Goal: Check status: Check status

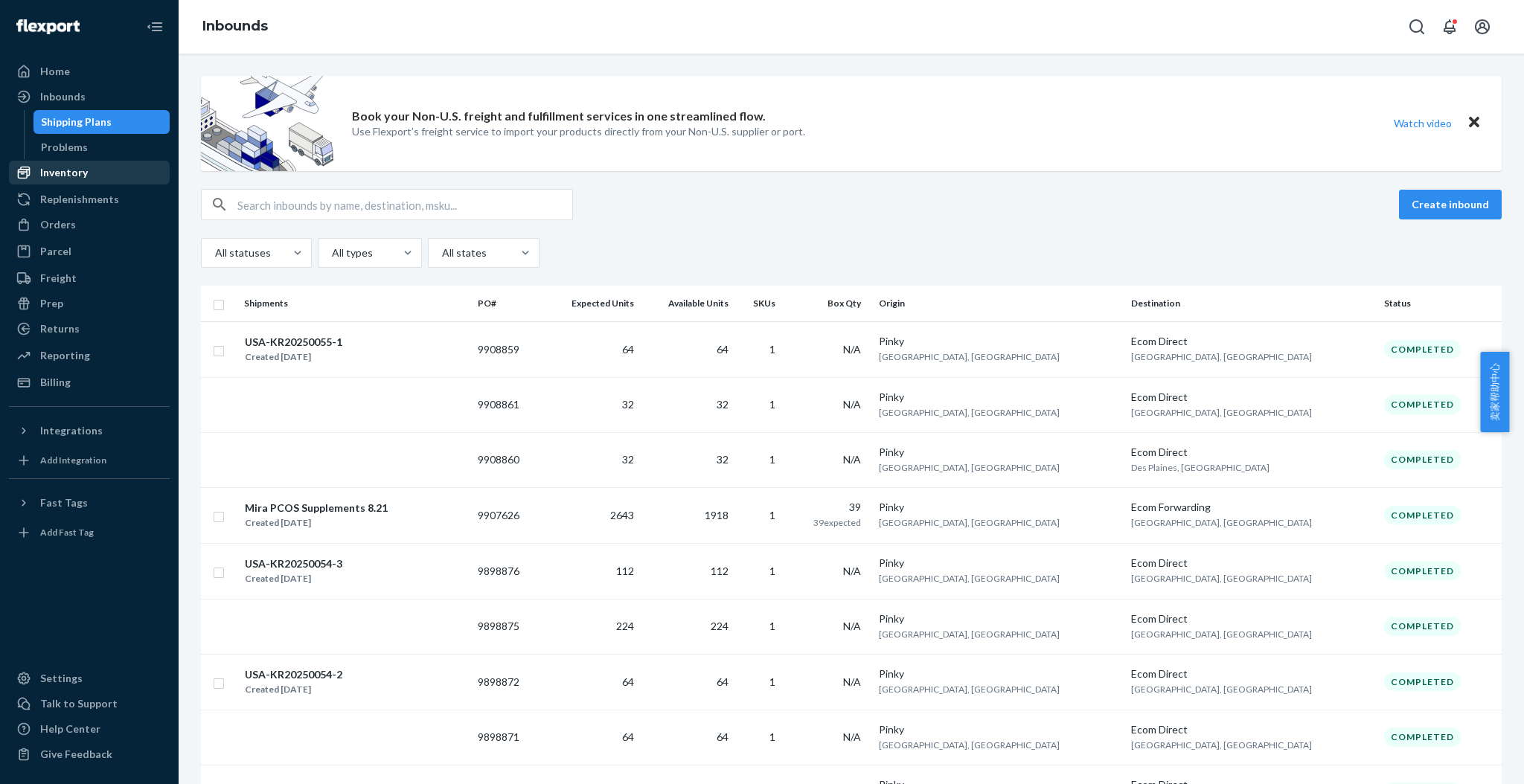
scroll to position [32, 0]
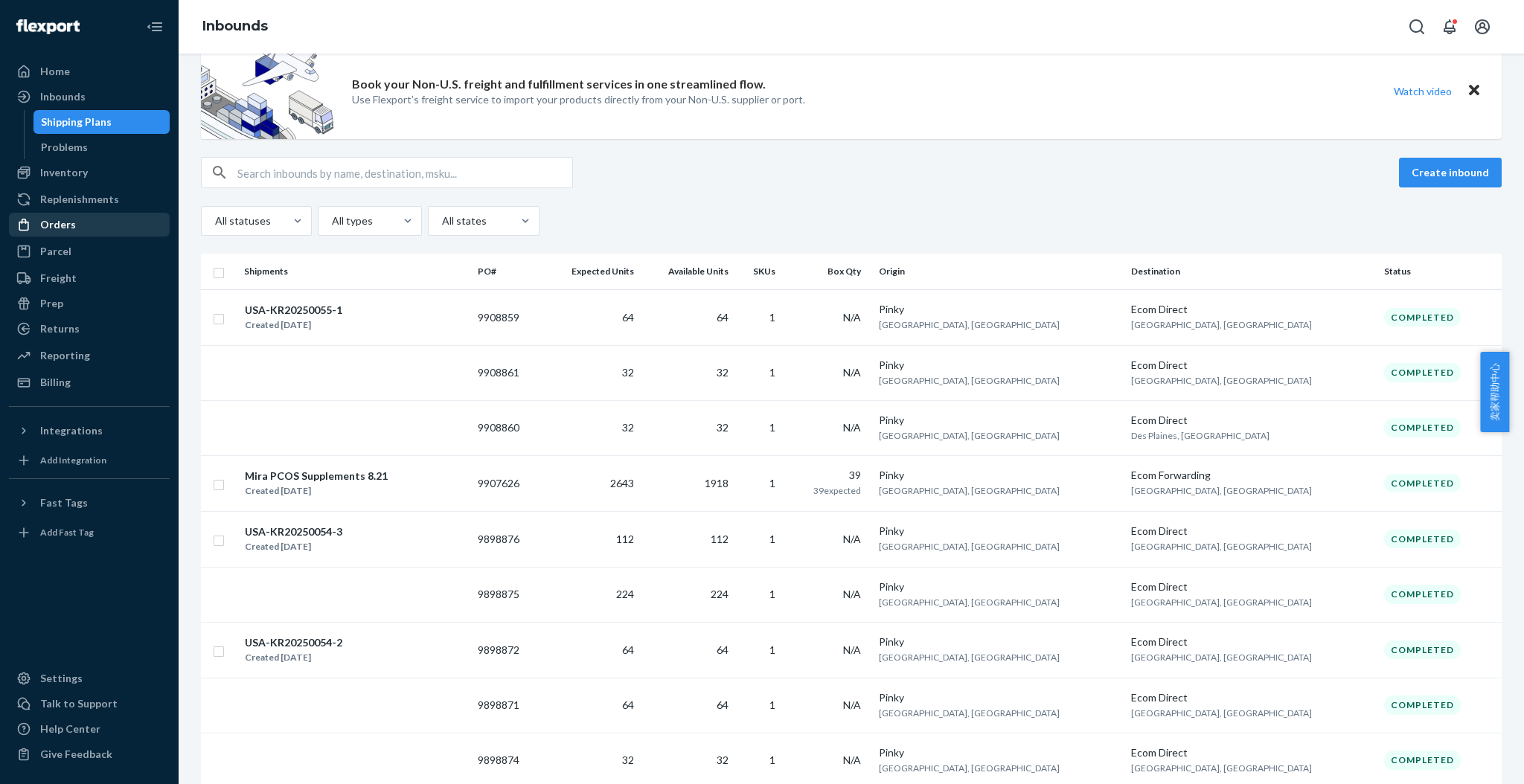
click at [70, 223] on div "Orders" at bounding box center [58, 224] width 35 height 15
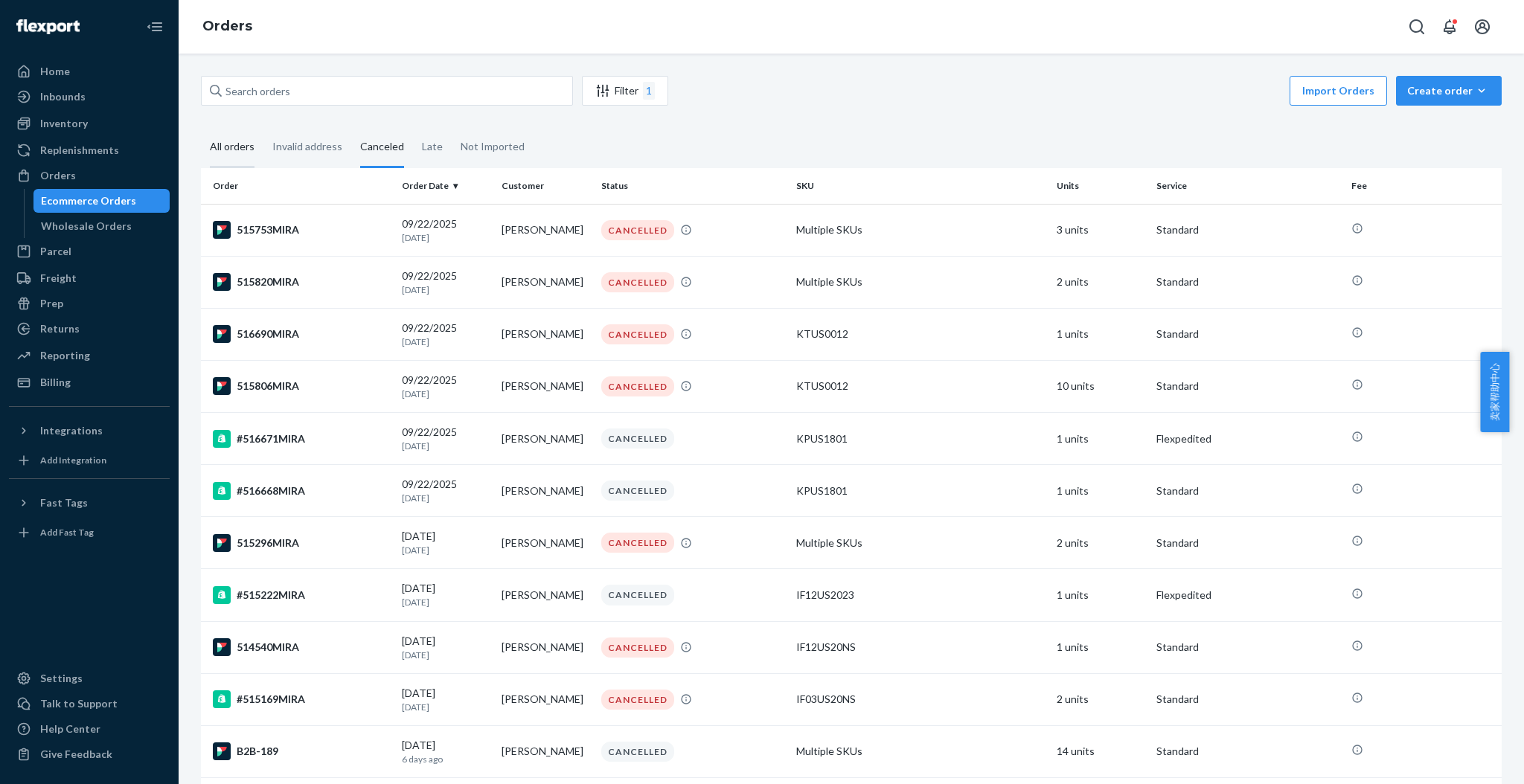
click at [235, 146] on div "All orders" at bounding box center [232, 148] width 45 height 41
click at [201, 127] on input "All orders" at bounding box center [201, 127] width 0 height 0
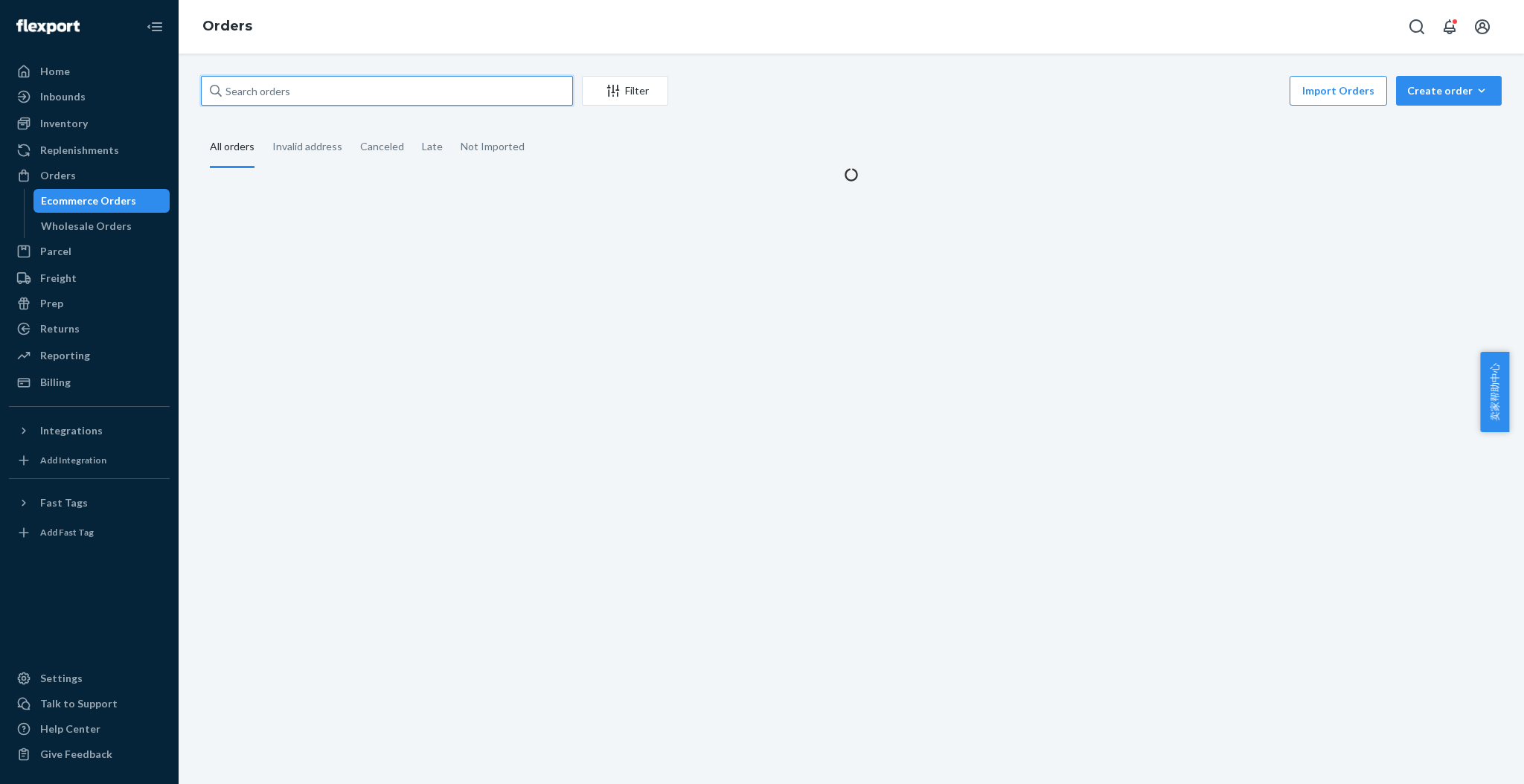
click at [264, 91] on input "text" at bounding box center [387, 90] width 372 height 29
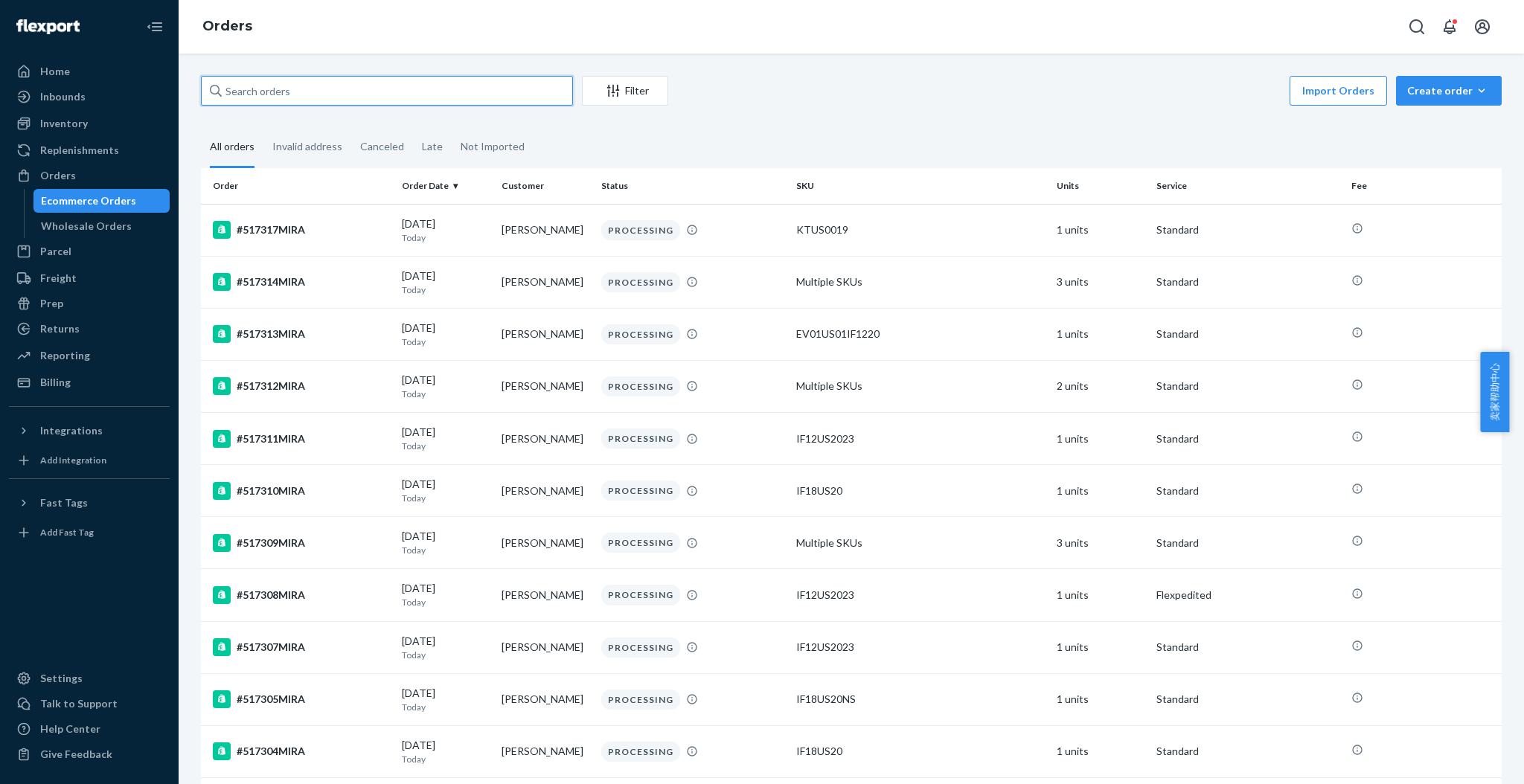
paste input "501063MIRA"
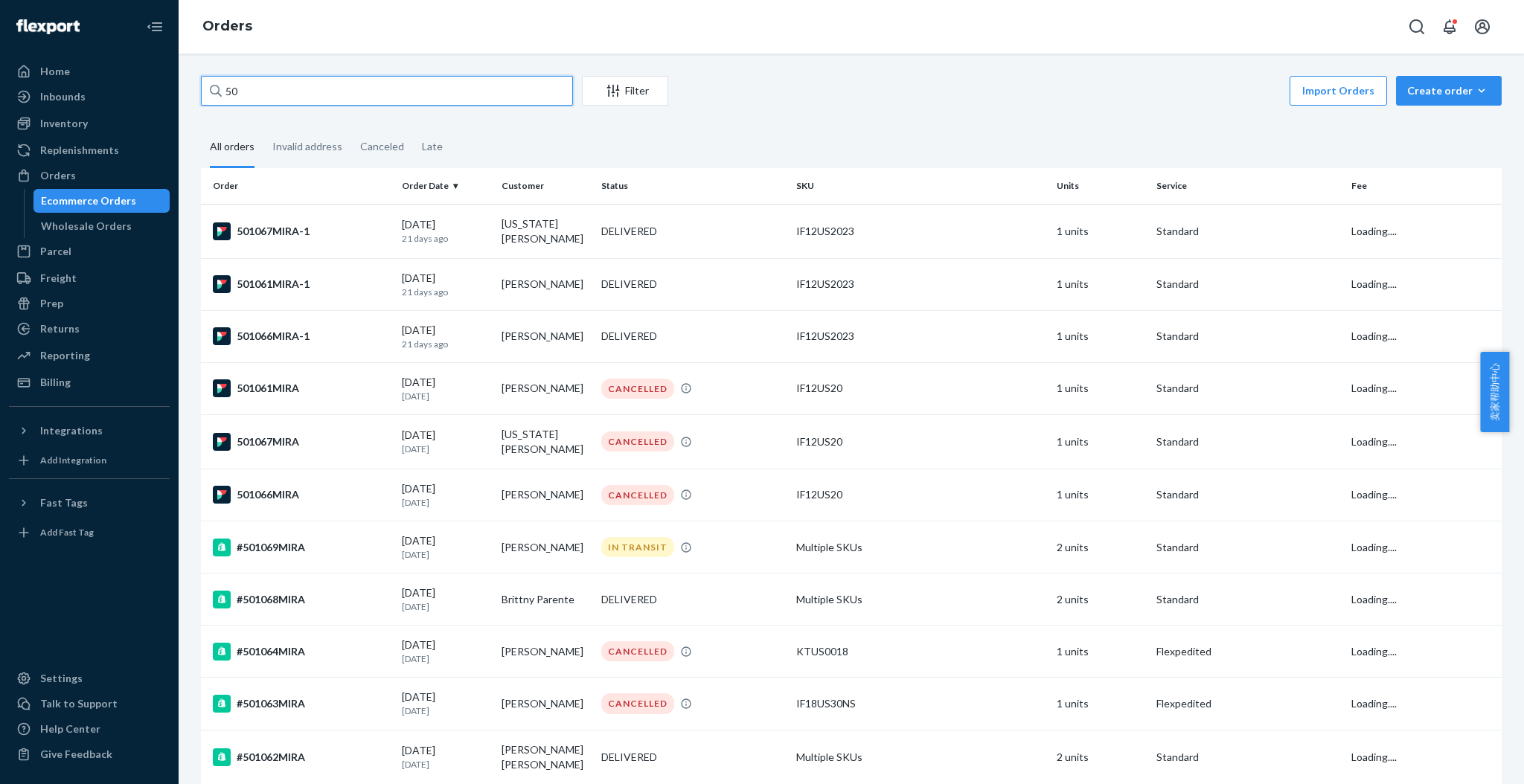
type input "5"
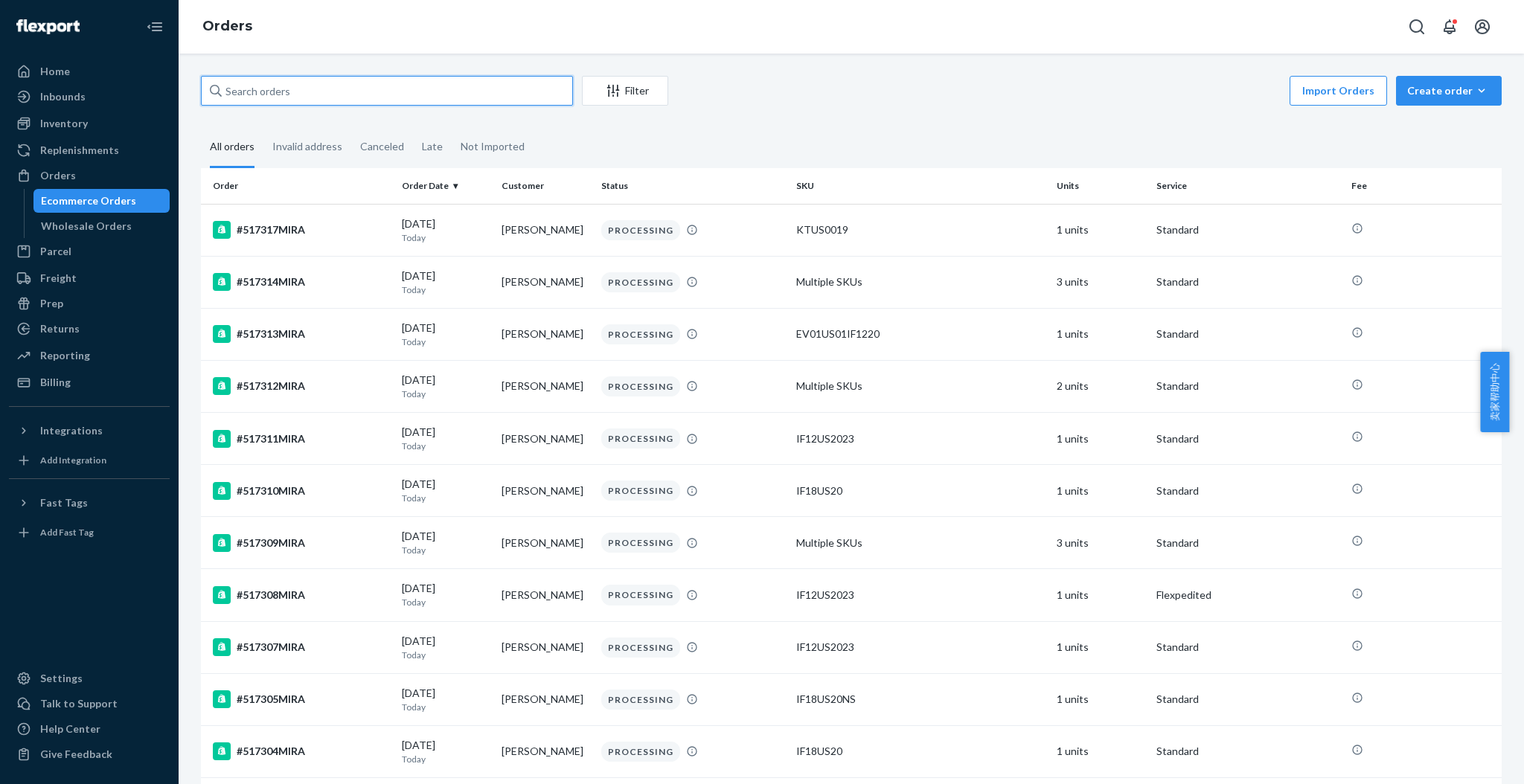
click at [317, 99] on input "text" at bounding box center [387, 90] width 372 height 29
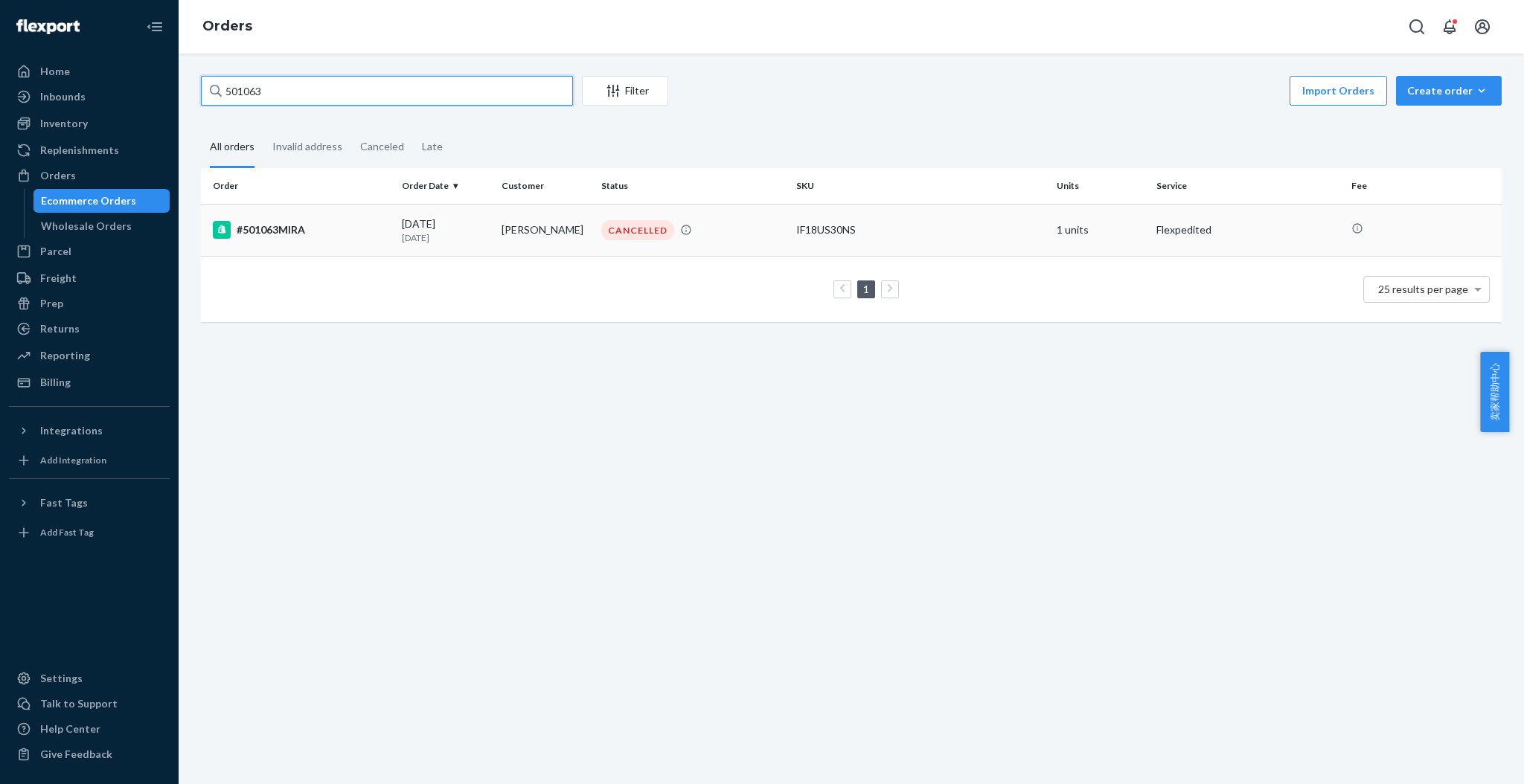
type input "501063"
click at [346, 224] on div "#501063MIRA" at bounding box center [301, 229] width 177 height 18
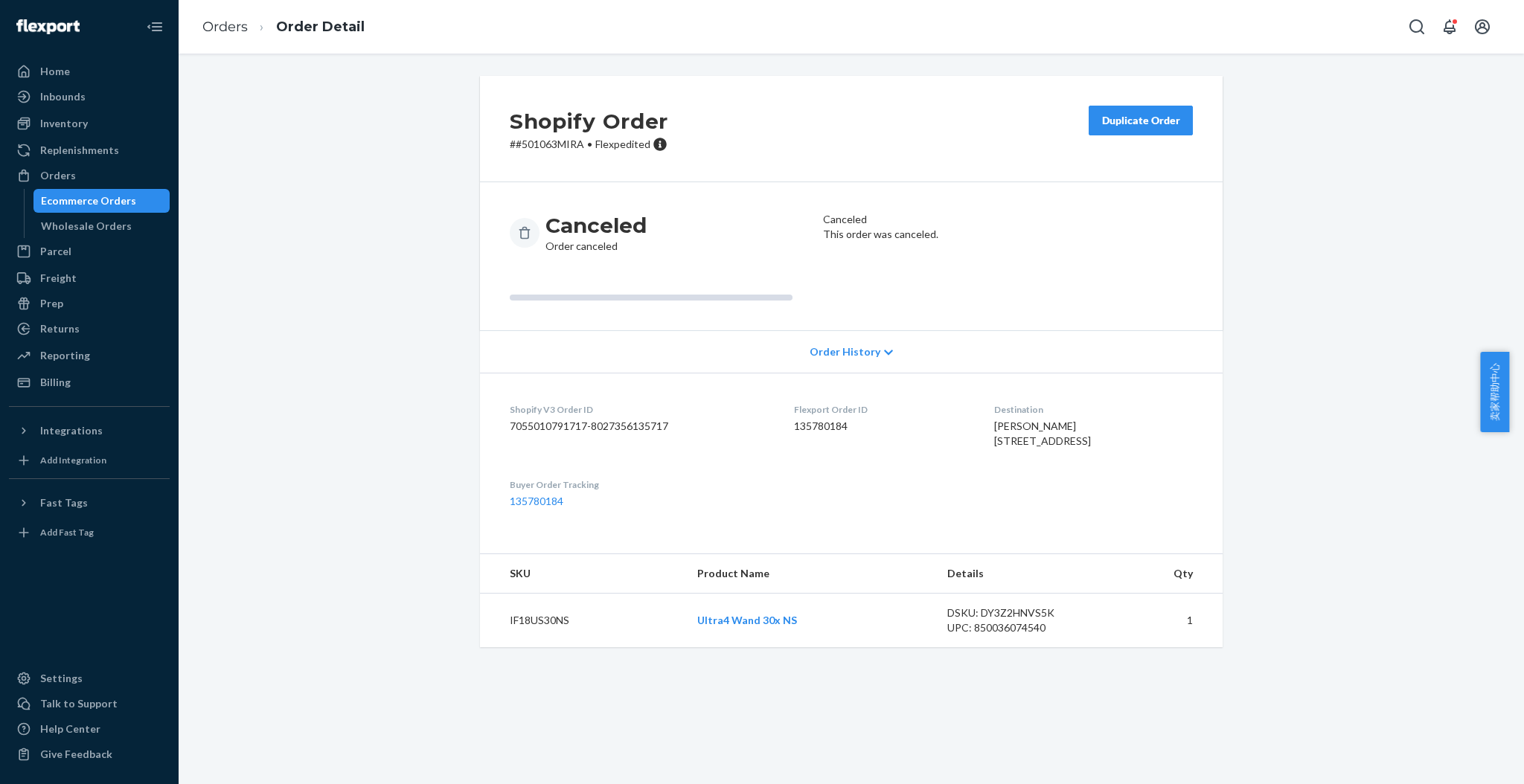
click at [884, 353] on icon at bounding box center [888, 352] width 9 height 5
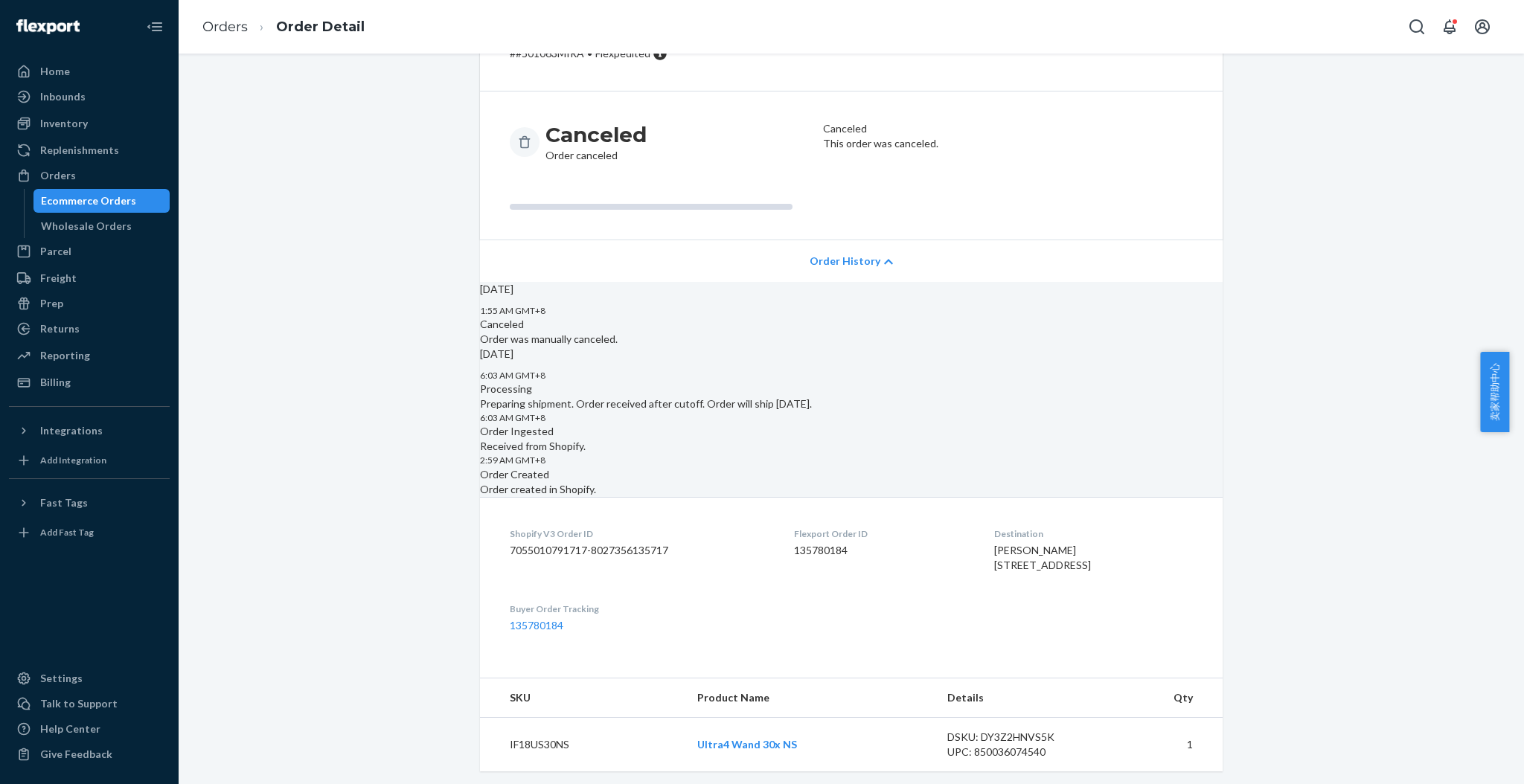
scroll to position [80, 0]
